Goal: Task Accomplishment & Management: Use online tool/utility

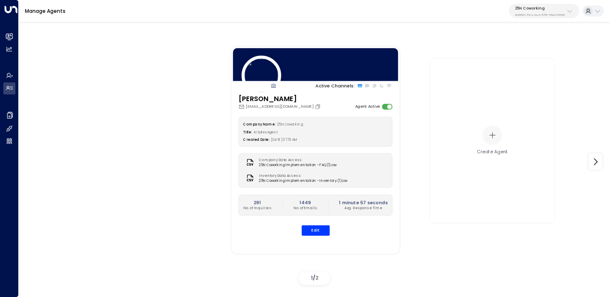
click at [558, 8] on p "25N Coworking" at bounding box center [540, 8] width 50 height 5
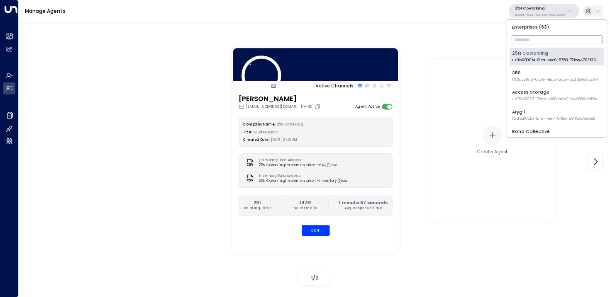
click at [536, 40] on input "text" at bounding box center [557, 39] width 91 height 13
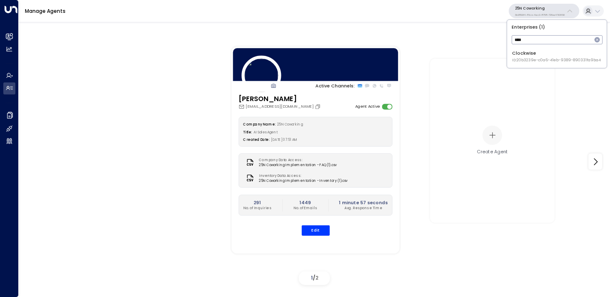
type input "*****"
click at [523, 57] on div "Clockwise ID: 20b3239e-c0a6-41eb-9389-890331fa9ba4" at bounding box center [556, 56] width 89 height 13
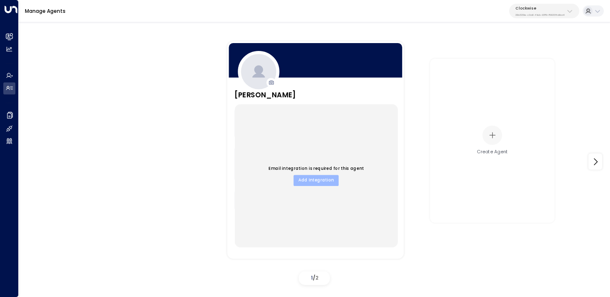
click at [309, 182] on button "Add Integration" at bounding box center [315, 180] width 45 height 11
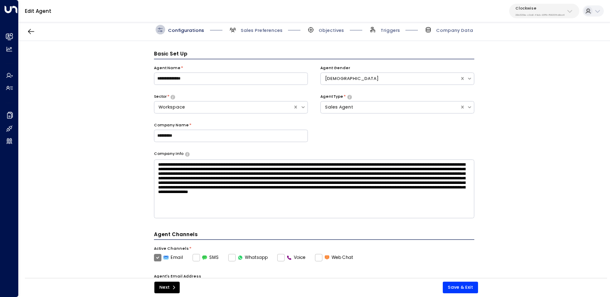
scroll to position [9, 0]
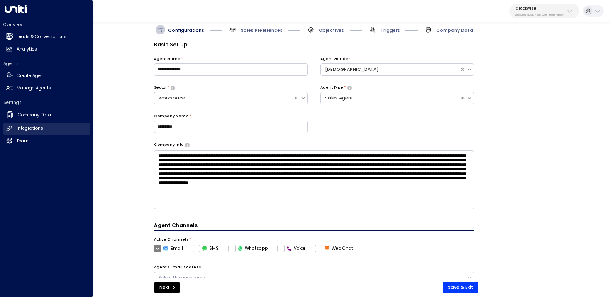
click at [14, 131] on link "Integrations Integrations" at bounding box center [46, 129] width 87 height 12
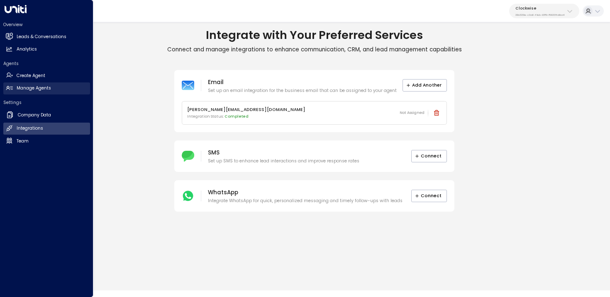
click at [10, 88] on icon at bounding box center [9, 88] width 7 height 7
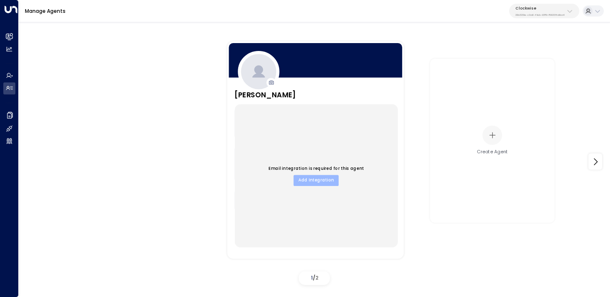
click at [324, 180] on button "Add Integration" at bounding box center [315, 180] width 45 height 11
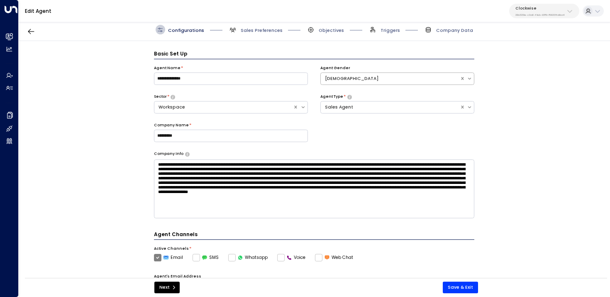
scroll to position [9, 0]
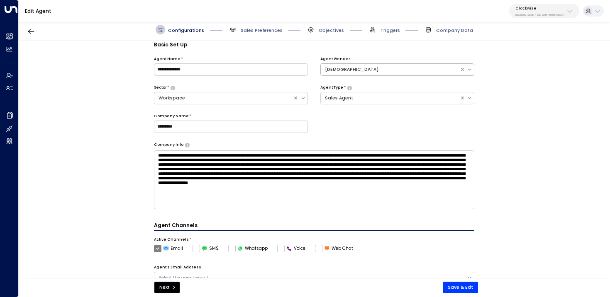
click at [375, 70] on div "[DEMOGRAPHIC_DATA]" at bounding box center [390, 69] width 131 height 7
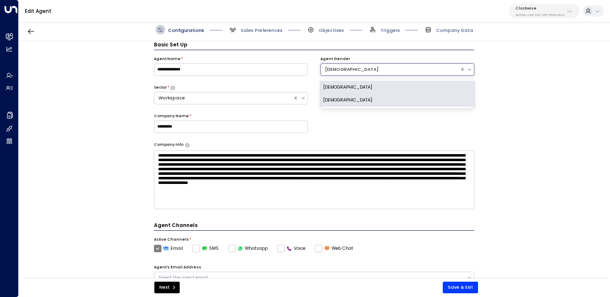
click at [341, 140] on div "**********" at bounding box center [314, 99] width 321 height 86
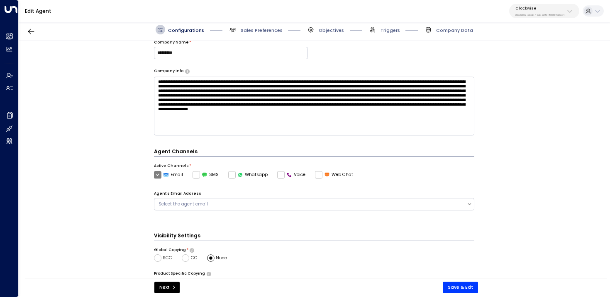
scroll to position [83, 0]
click at [233, 208] on div "Select the agent email" at bounding box center [314, 205] width 321 height 12
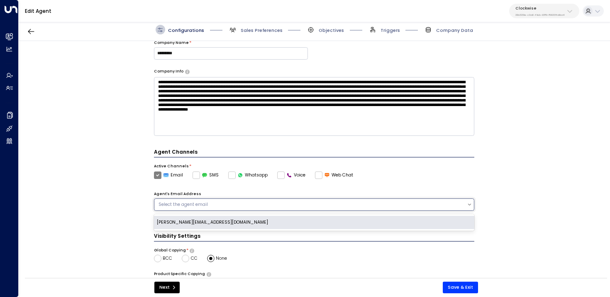
click at [235, 222] on div "[PERSON_NAME][EMAIL_ADDRESS][DOMAIN_NAME]" at bounding box center [314, 222] width 321 height 13
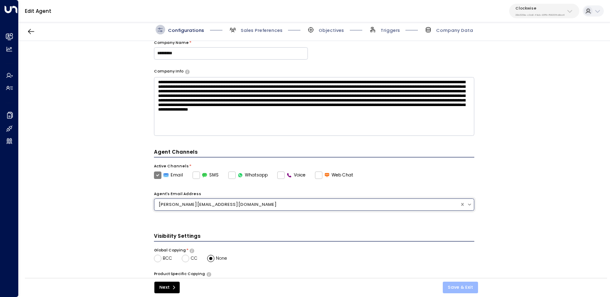
click at [458, 287] on button "Save & Exit" at bounding box center [460, 288] width 35 height 12
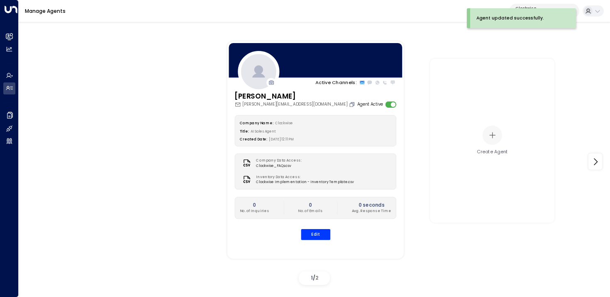
click at [348, 102] on icon "Copy" at bounding box center [351, 105] width 6 height 6
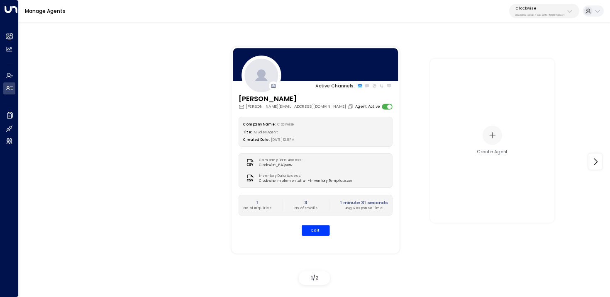
click at [526, 4] on button "Clockwise 20b3239e-c0a6-41eb-9389-890331fa9ba4" at bounding box center [544, 11] width 70 height 15
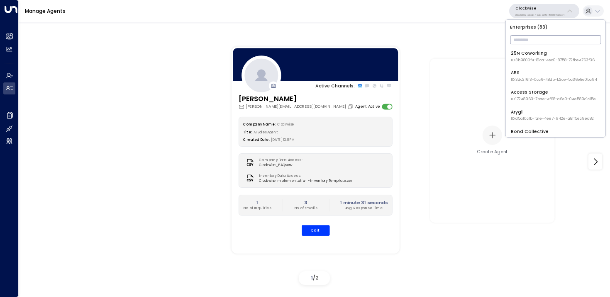
click at [528, 44] on input "text" at bounding box center [555, 39] width 91 height 13
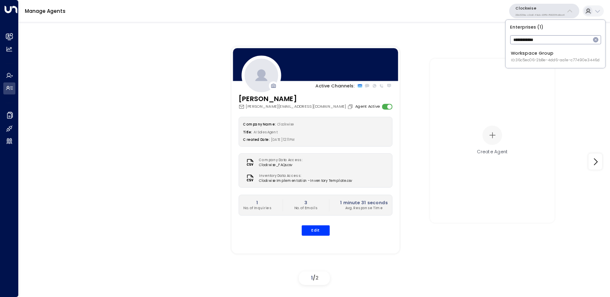
type input "**********"
click at [525, 56] on div "Workspace Group ID: 36c5ec06-2b8e-4dd6-aa1e-c77490e3446d" at bounding box center [555, 56] width 89 height 13
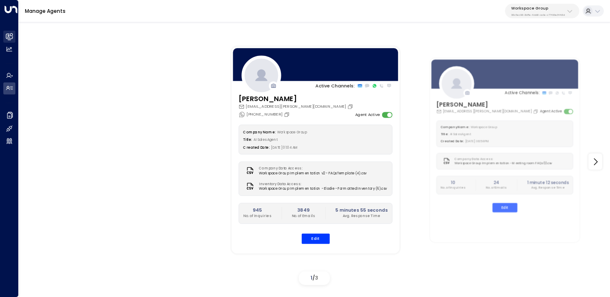
click at [12, 37] on link "Leads & Conversations Leads & Conversations" at bounding box center [9, 37] width 12 height 12
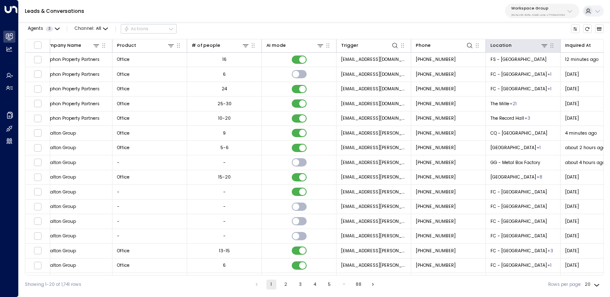
scroll to position [0, 347]
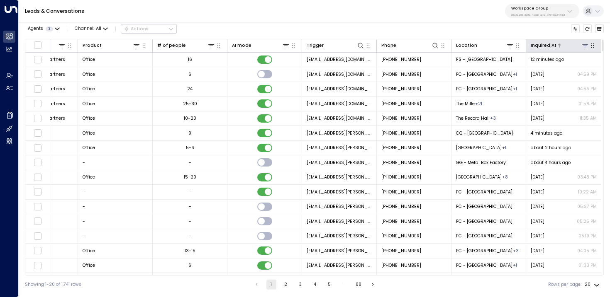
click at [550, 44] on div "Inquired At" at bounding box center [544, 45] width 26 height 7
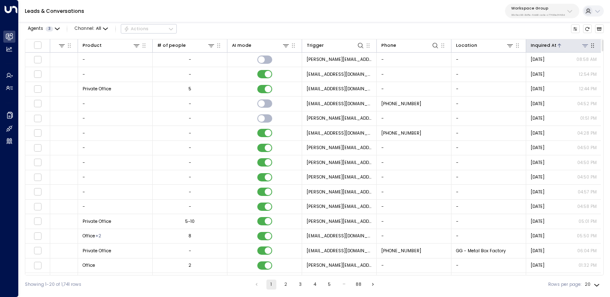
click at [550, 44] on div "Inquired At" at bounding box center [544, 45] width 26 height 7
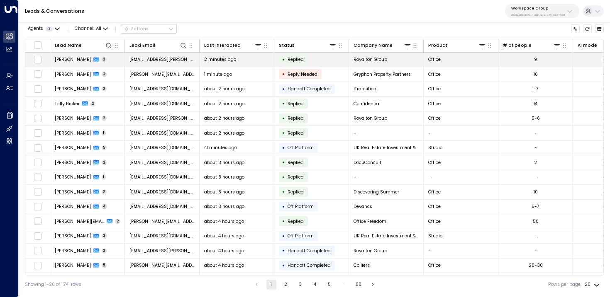
click at [253, 59] on div "2 minutes ago" at bounding box center [237, 59] width 66 height 6
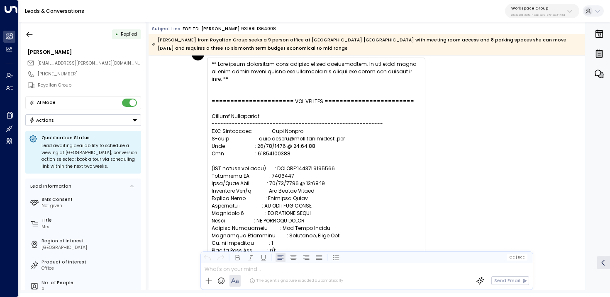
scroll to position [39, 0]
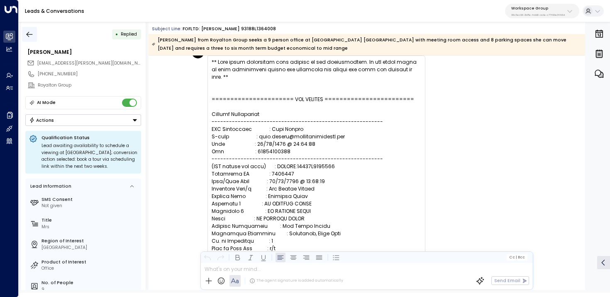
click at [25, 33] on icon "button" at bounding box center [29, 34] width 8 height 8
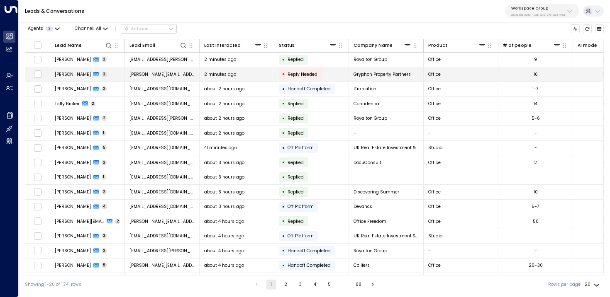
click at [88, 80] on td "Andrew McCallum 3" at bounding box center [87, 74] width 75 height 15
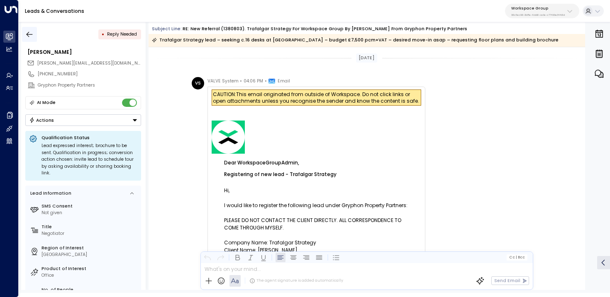
click at [30, 40] on button "button" at bounding box center [29, 34] width 15 height 15
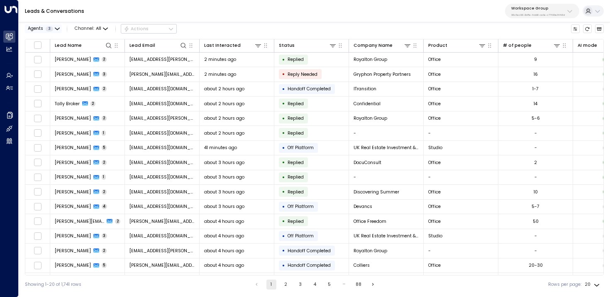
click at [56, 27] on icon "button" at bounding box center [57, 29] width 5 height 5
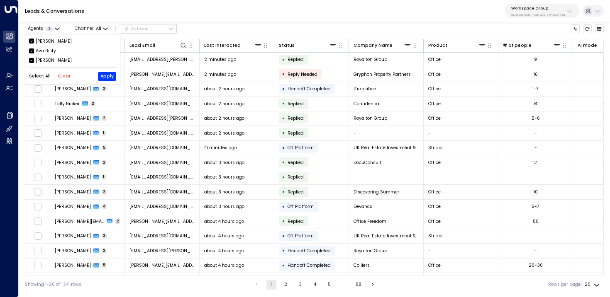
click at [61, 74] on button "Clear" at bounding box center [64, 76] width 13 height 5
click at [51, 57] on div "Mia Roberts" at bounding box center [54, 60] width 36 height 7
click at [100, 76] on button "Apply" at bounding box center [107, 76] width 18 height 9
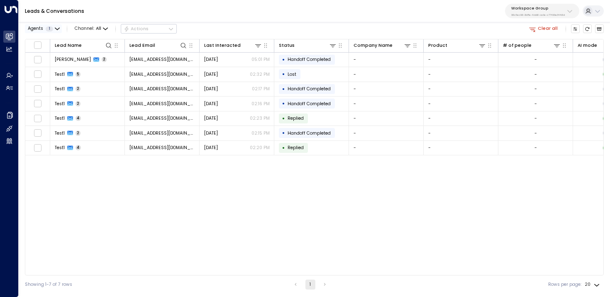
click at [54, 29] on button "Agents 1" at bounding box center [43, 28] width 37 height 9
click at [57, 64] on div "Elodie Clarke Ava Bility Mia Roberts Select All Clear Apply" at bounding box center [72, 59] width 95 height 50
click at [52, 59] on div "Mia Roberts" at bounding box center [54, 60] width 36 height 7
click at [51, 54] on div "Elodie Clarke Ava Bility Mia Roberts" at bounding box center [72, 51] width 87 height 26
click at [47, 51] on div "Ava Bility" at bounding box center [46, 51] width 20 height 7
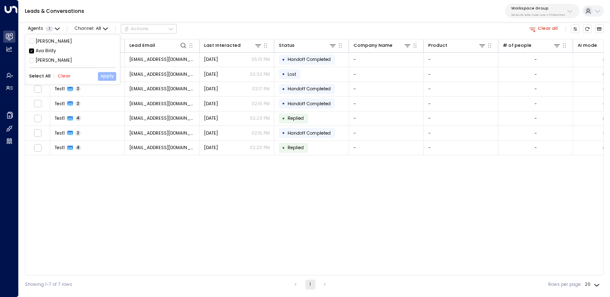
click at [102, 76] on button "Apply" at bounding box center [107, 76] width 18 height 9
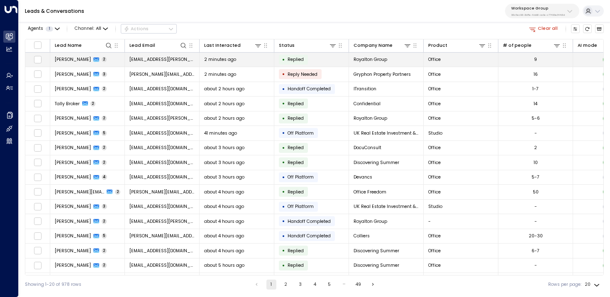
click at [109, 61] on td "Claire Salmon 2" at bounding box center [87, 60] width 75 height 15
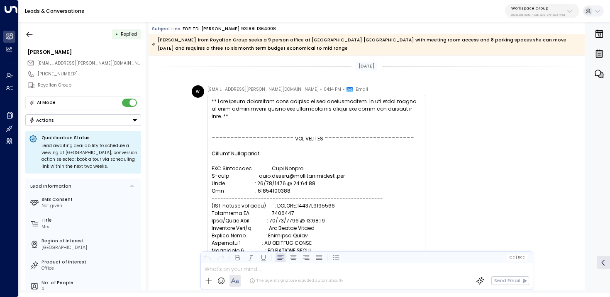
click at [31, 26] on div "• Replied Claire Salmon will.muncey@freeofficefinder.com +442071234715 Royalton…" at bounding box center [83, 156] width 124 height 268
click at [29, 32] on icon "button" at bounding box center [29, 34] width 8 height 8
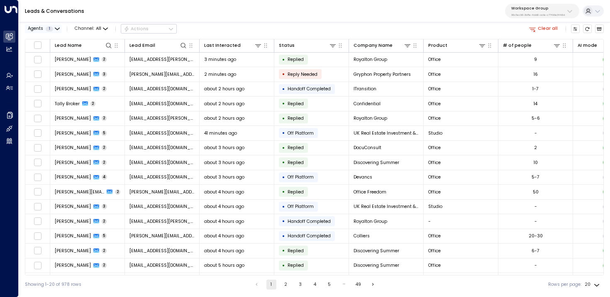
click at [50, 30] on span "1" at bounding box center [49, 29] width 7 height 5
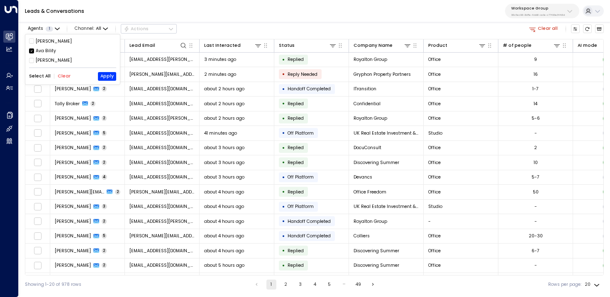
click at [49, 54] on div "Ava Bility" at bounding box center [46, 51] width 20 height 7
click at [54, 46] on div "Elodie Clarke Ava Bility Mia Roberts" at bounding box center [72, 51] width 87 height 26
click at [55, 44] on div "Elodie Clarke Ava Bility Mia Roberts" at bounding box center [72, 51] width 87 height 26
click at [57, 41] on div "Elodie Clarke" at bounding box center [54, 41] width 36 height 7
click at [107, 72] on button "Apply" at bounding box center [107, 76] width 18 height 9
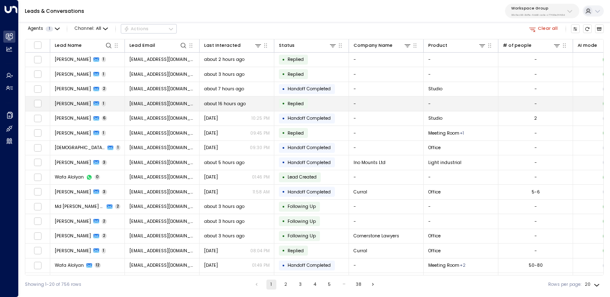
scroll to position [0, 347]
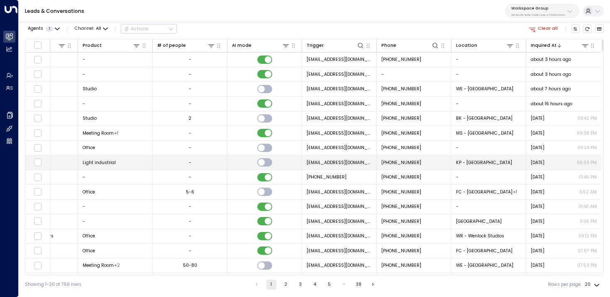
click at [324, 162] on span "no-reply@workspace.co.uk" at bounding box center [340, 163] width 66 height 6
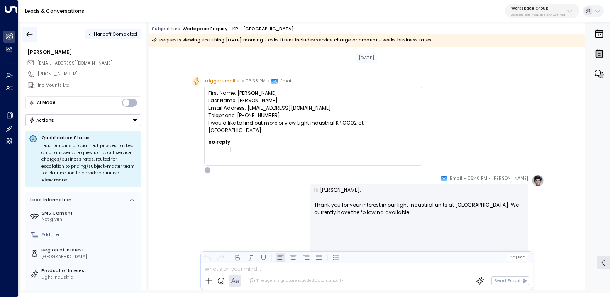
click at [24, 31] on button "button" at bounding box center [29, 34] width 15 height 15
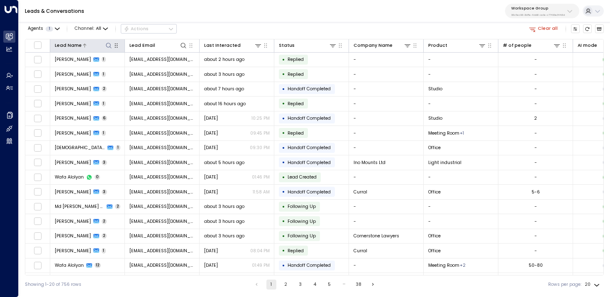
click at [107, 46] on icon at bounding box center [108, 45] width 5 height 5
type input "*****"
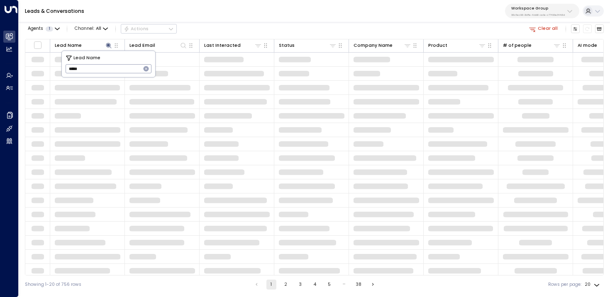
click at [257, 23] on div "Agents 1 Channel: All Actions Clear all" at bounding box center [314, 29] width 579 height 14
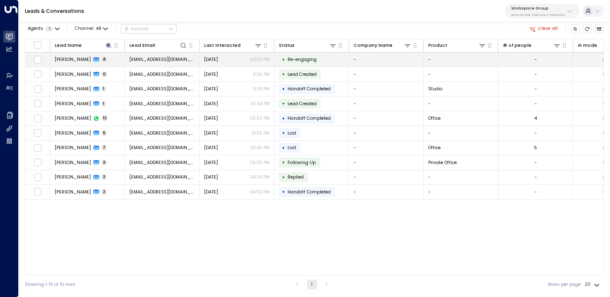
click at [109, 60] on td "Jonny Horne 4" at bounding box center [87, 60] width 75 height 15
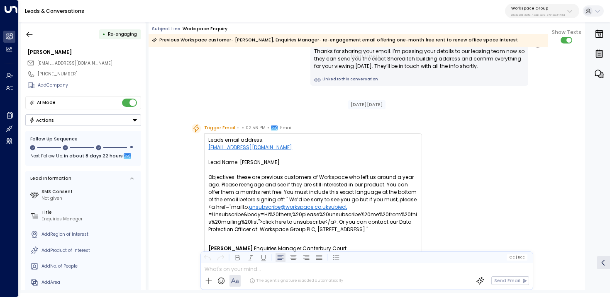
scroll to position [631, 0]
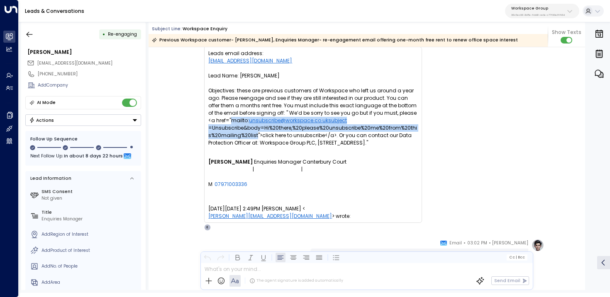
drag, startPoint x: 253, startPoint y: 138, endPoint x: 222, endPoint y: 119, distance: 36.3
click at [222, 119] on p "Objectives: these are previous customers of Workspace who left us around a year…" at bounding box center [313, 117] width 210 height 60
copy p "mailto: unsubscribe@workspace.co.uksubject =Unsubscribe&body=Hi%20there,%20plea…"
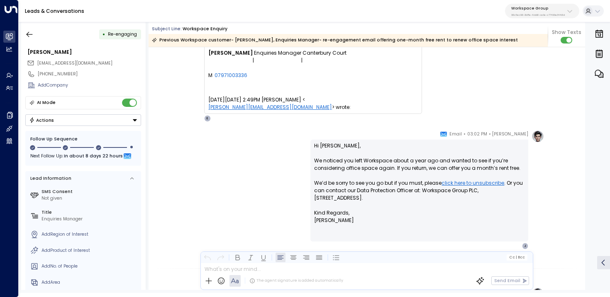
scroll to position [740, 0]
click at [466, 183] on link "click here to unsubscribe" at bounding box center [472, 183] width 63 height 7
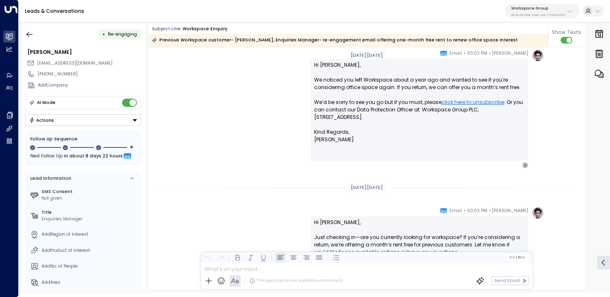
scroll to position [949, 0]
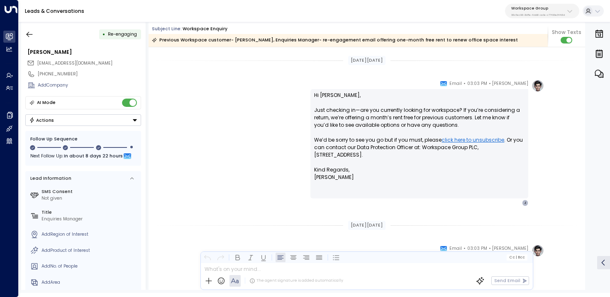
click at [457, 141] on link "click here to unsubscribe" at bounding box center [472, 139] width 63 height 7
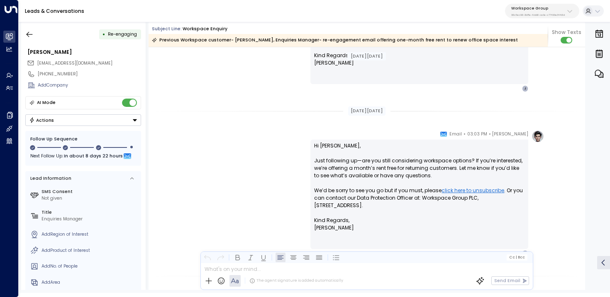
scroll to position [1064, 0]
click at [461, 189] on link "click here to unsubscribe" at bounding box center [472, 189] width 63 height 7
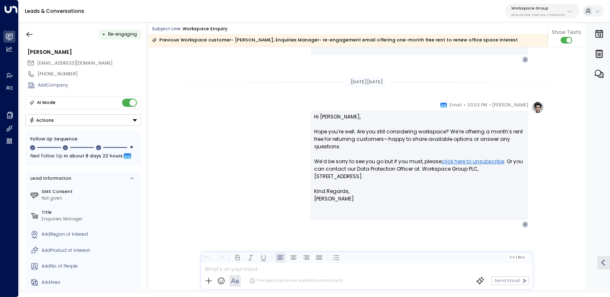
scroll to position [1257, 0]
